Goal: Check status: Check status

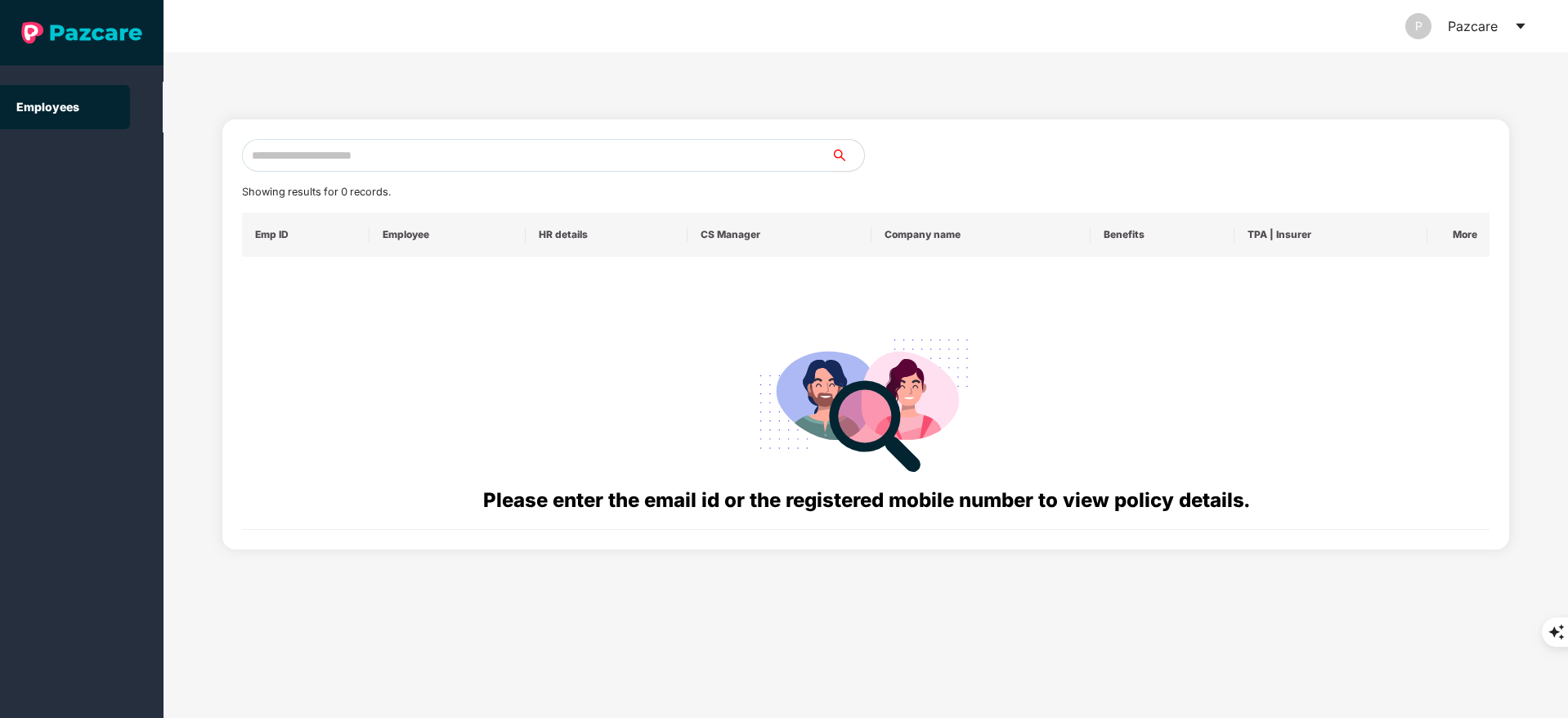
click at [427, 150] on input "text" at bounding box center [536, 155] width 590 height 33
paste input "**********"
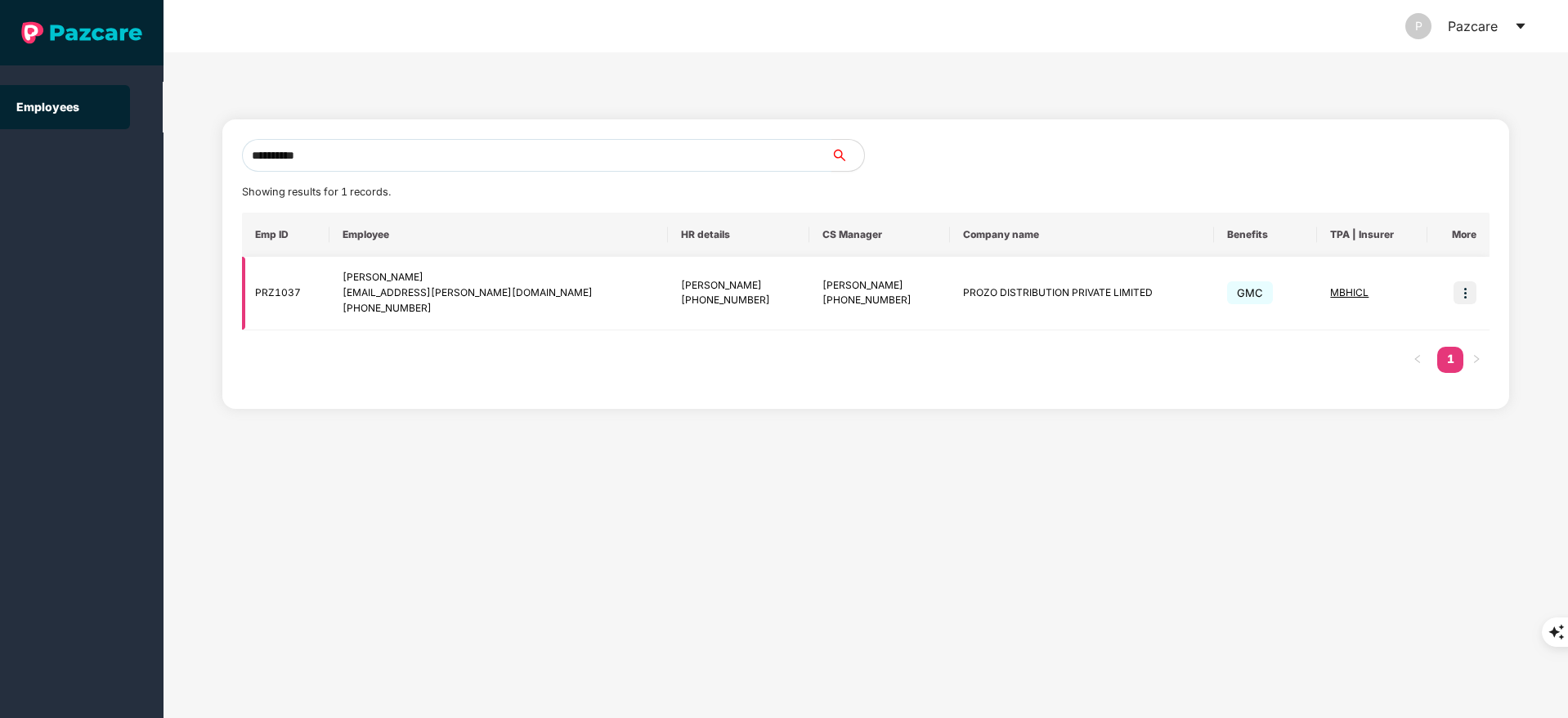
type input "**********"
click at [1464, 288] on img at bounding box center [1465, 293] width 23 height 23
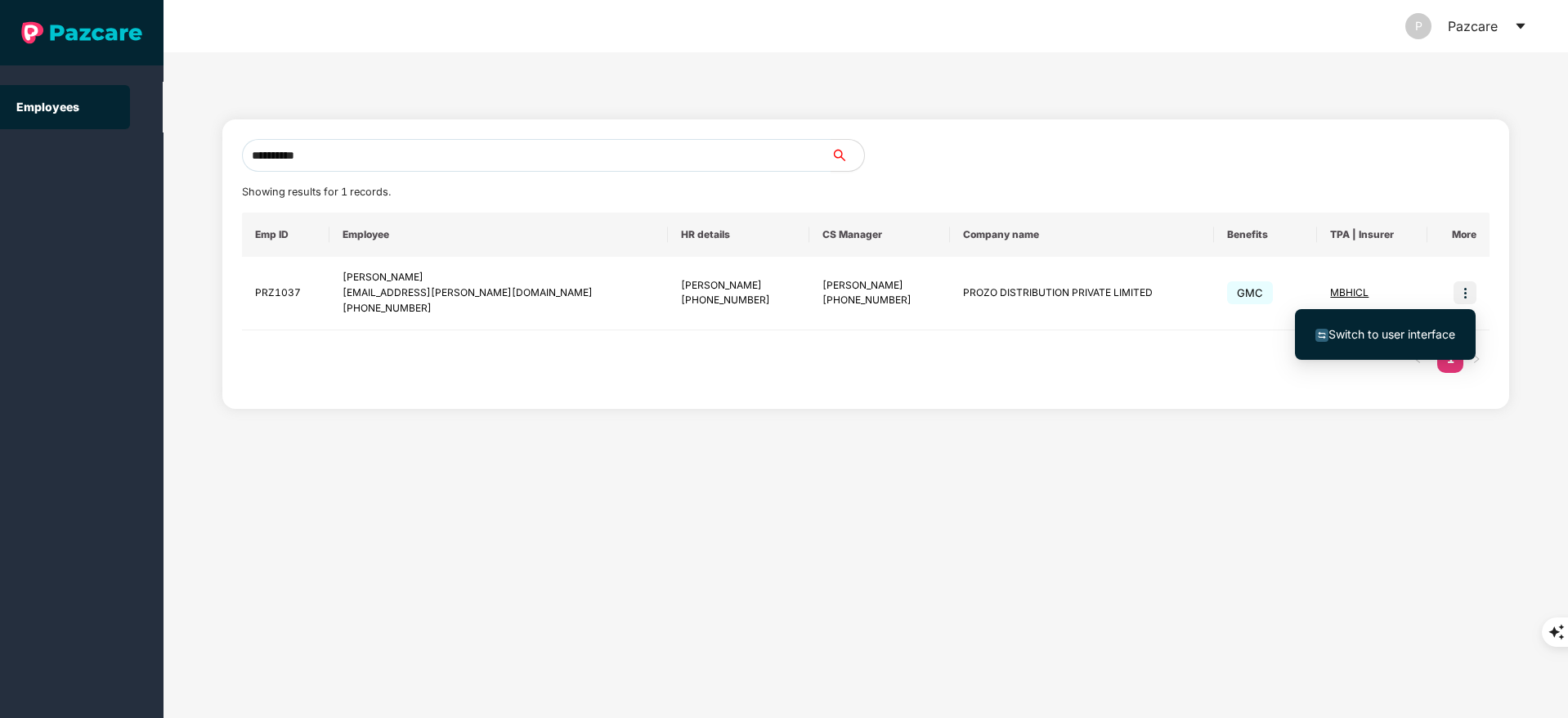
click at [1377, 354] on ul "Switch to user interface" at bounding box center [1385, 334] width 181 height 51
click at [1373, 337] on span "Switch to user interface" at bounding box center [1391, 334] width 127 height 14
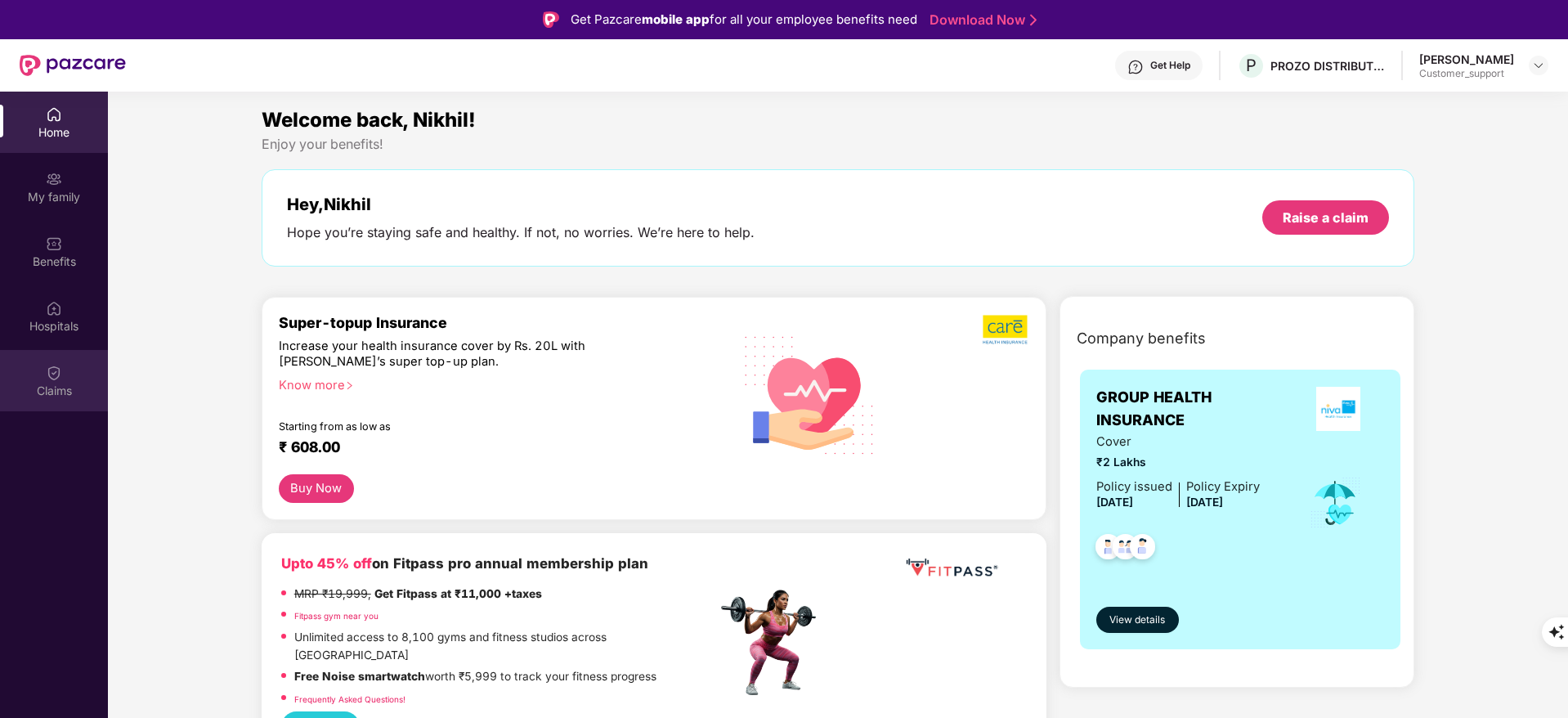
click at [44, 368] on div "Claims" at bounding box center [53, 380] width 108 height 61
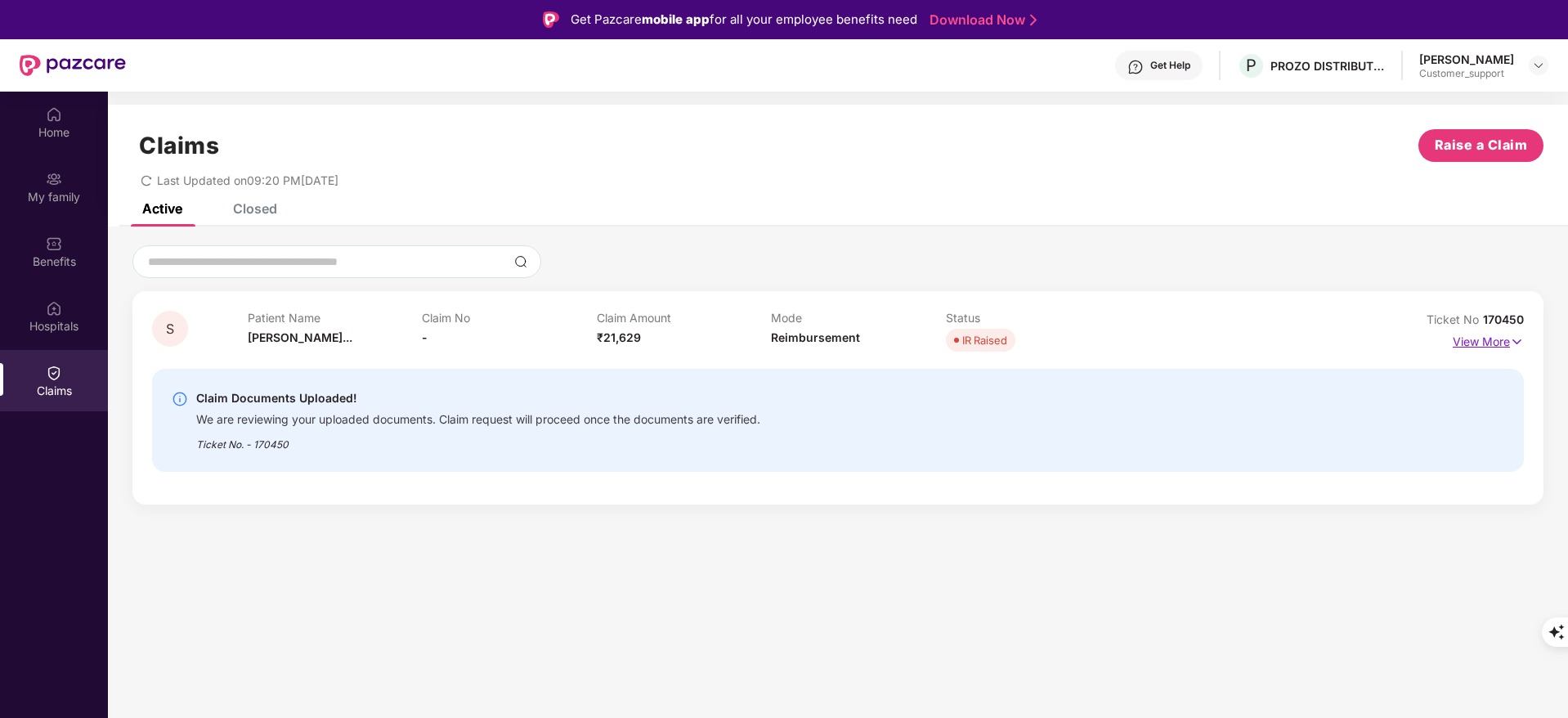
click at [1498, 336] on p "View More" at bounding box center [1488, 340] width 71 height 22
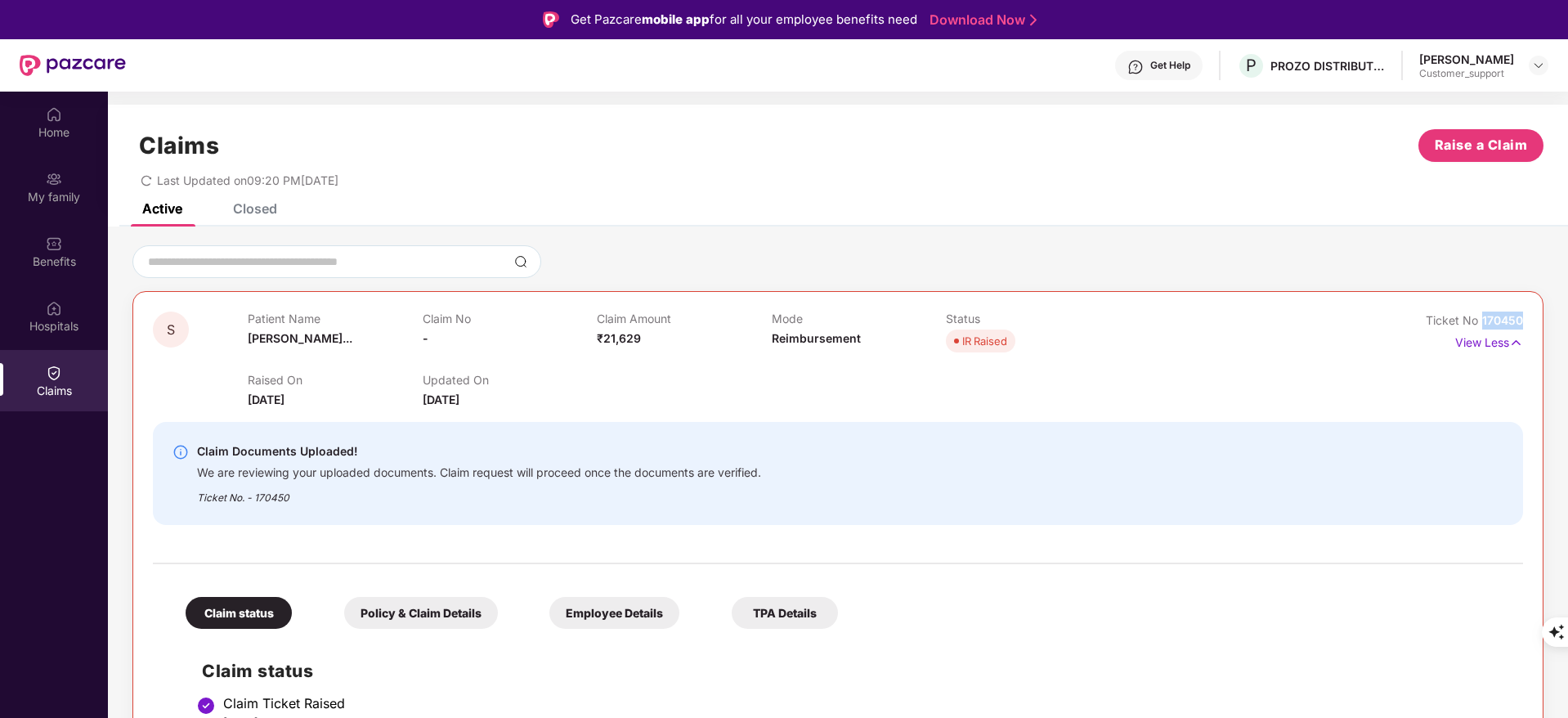
drag, startPoint x: 1482, startPoint y: 321, endPoint x: 1515, endPoint y: 318, distance: 33.1
click at [1515, 318] on span "170450" at bounding box center [1503, 320] width 40 height 14
click at [1517, 318] on span "170450" at bounding box center [1503, 320] width 40 height 14
drag, startPoint x: 1484, startPoint y: 319, endPoint x: 1537, endPoint y: 317, distance: 53.0
click at [1537, 317] on div "S Patient Name [PERSON_NAME]... Claim No - Claim Amount ₹21,629 Mode Reimbursem…" at bounding box center [838, 638] width 1411 height 695
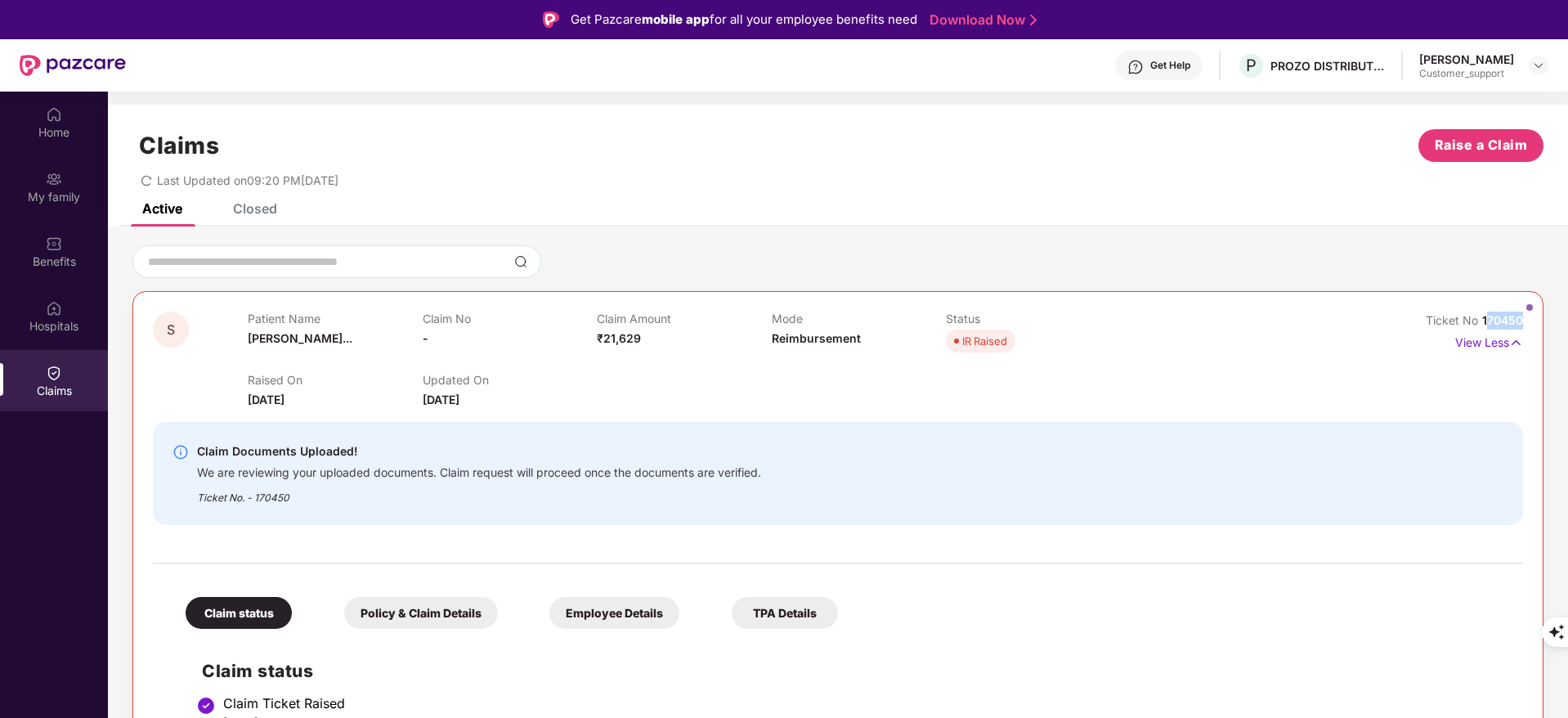
click at [1537, 317] on div "S Patient Name [PERSON_NAME]... Claim No - Claim Amount ₹21,629 Mode Reimbursem…" at bounding box center [838, 638] width 1411 height 695
drag, startPoint x: 1482, startPoint y: 319, endPoint x: 1534, endPoint y: 314, distance: 52.2
click at [1534, 314] on div "S Patient Name [PERSON_NAME]... Claim No - Claim Amount ₹21,629 Mode Reimbursem…" at bounding box center [838, 638] width 1411 height 695
copy span "170450"
